Goal: Information Seeking & Learning: Find specific fact

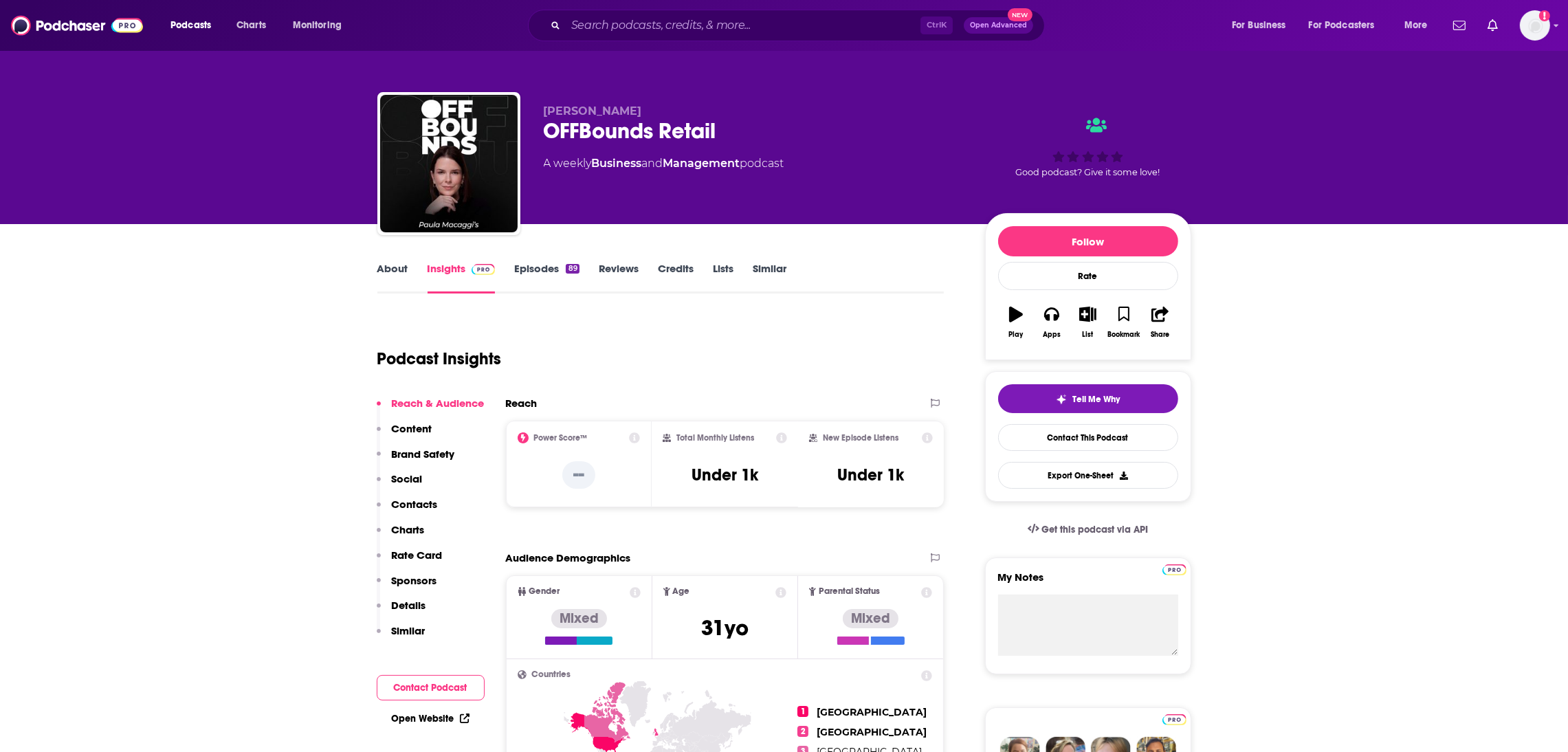
click at [393, 265] on link "About" at bounding box center [393, 278] width 31 height 31
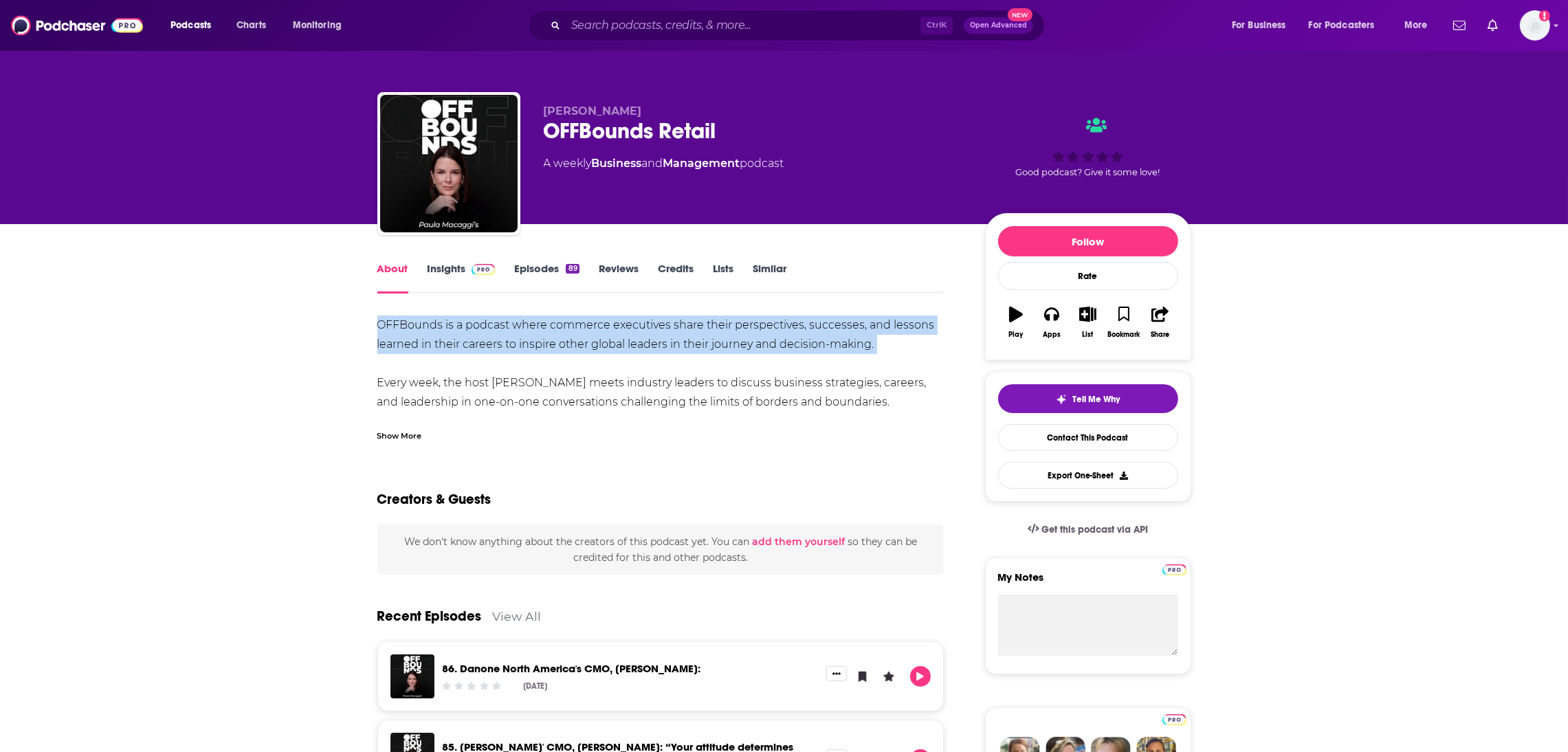
drag, startPoint x: 371, startPoint y: 324, endPoint x: 872, endPoint y: 355, distance: 502.0
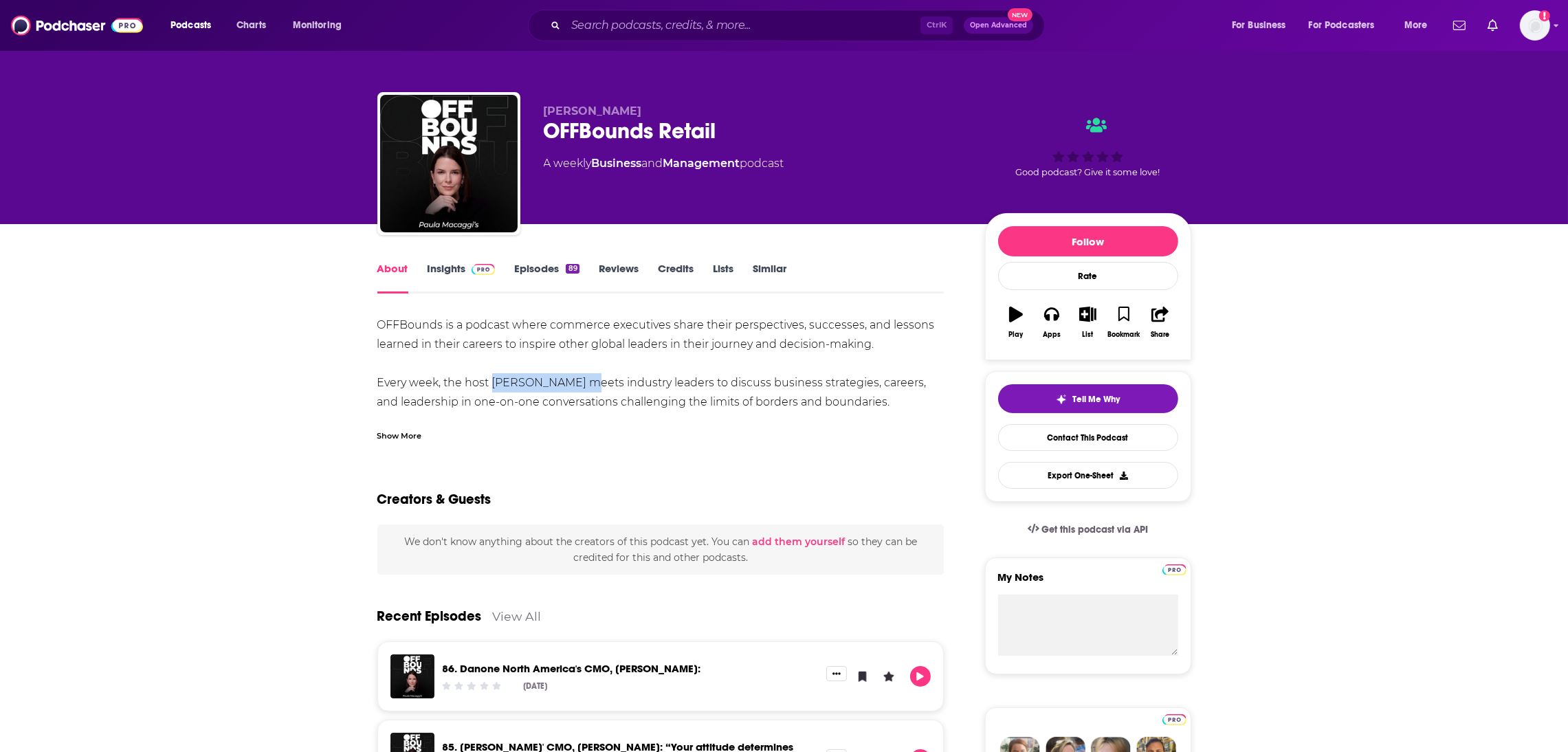
drag, startPoint x: 580, startPoint y: 378, endPoint x: 486, endPoint y: 383, distance: 94.1
click at [486, 383] on div "OFFBounds is a podcast where commerce executives share their perspectives, succ…" at bounding box center [661, 421] width 567 height 212
copy div "[PERSON_NAME]"
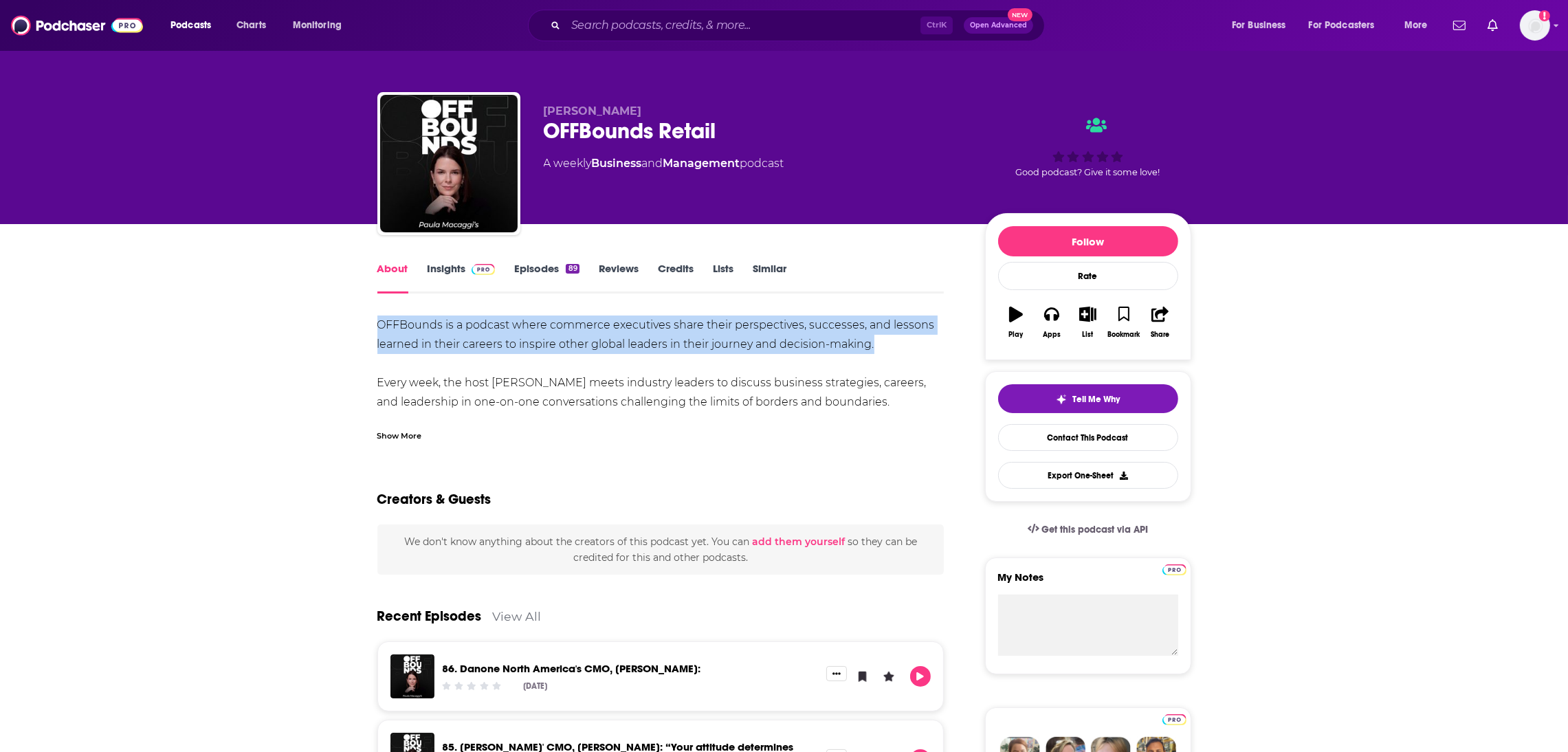
drag, startPoint x: 890, startPoint y: 348, endPoint x: 355, endPoint y: 331, distance: 535.3
copy div "Every week, the host [PERSON_NAME] meets industry leaders to discuss business s…"
drag, startPoint x: 880, startPoint y: 412, endPoint x: 508, endPoint y: 384, distance: 373.1
